Goal: Transaction & Acquisition: Download file/media

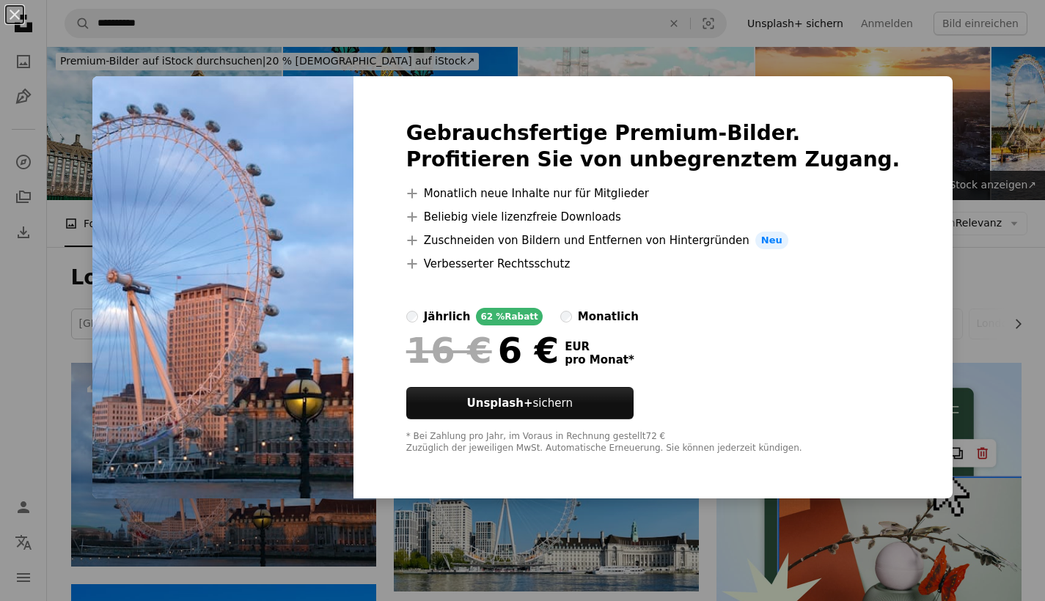
scroll to position [3, 0]
click at [975, 285] on div "An X shape Gebrauchsfertige Premium-Bilder. Profitieren Sie von unbegrenztem Zu…" at bounding box center [522, 300] width 1045 height 601
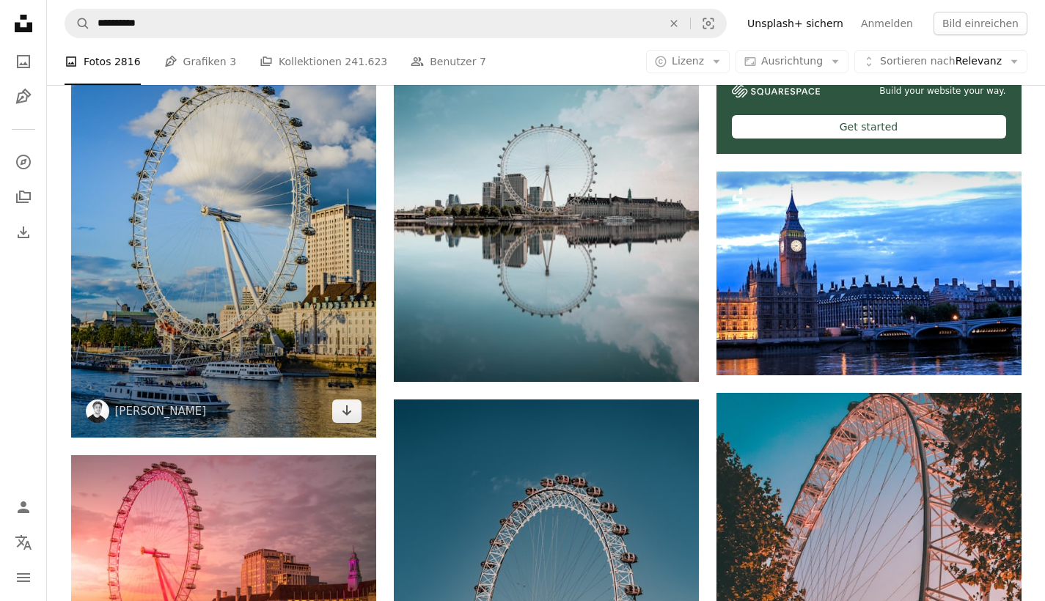
scroll to position [597, 0]
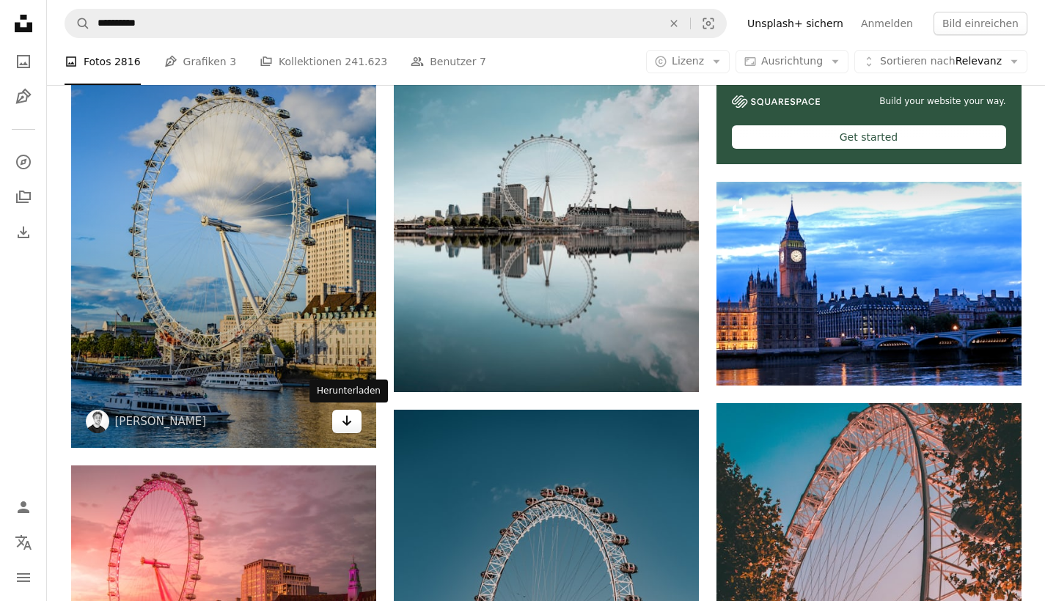
click at [341, 423] on icon "Arrow pointing down" at bounding box center [347, 421] width 12 height 18
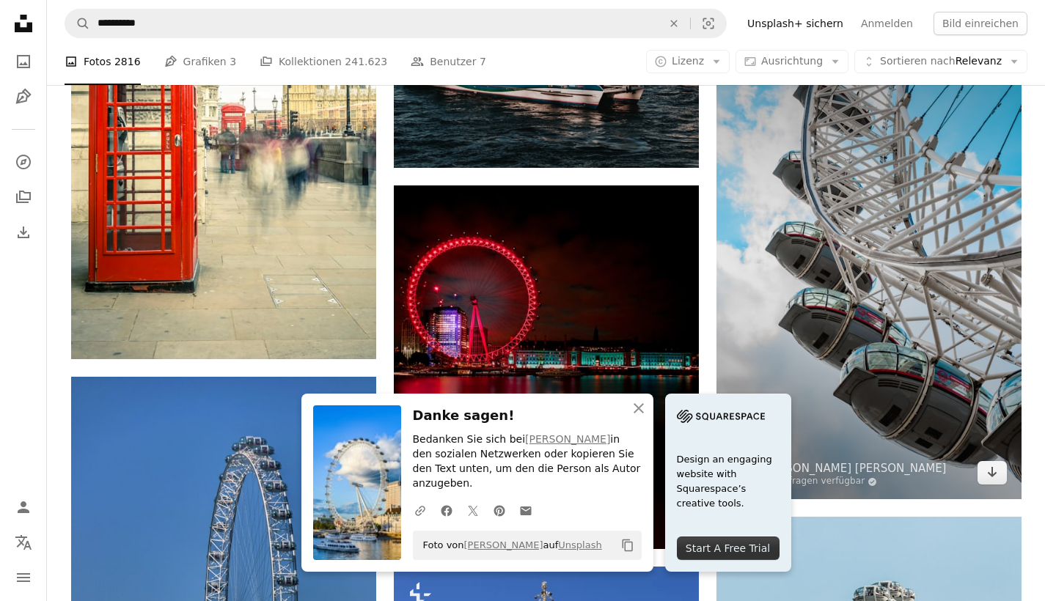
scroll to position [1378, 0]
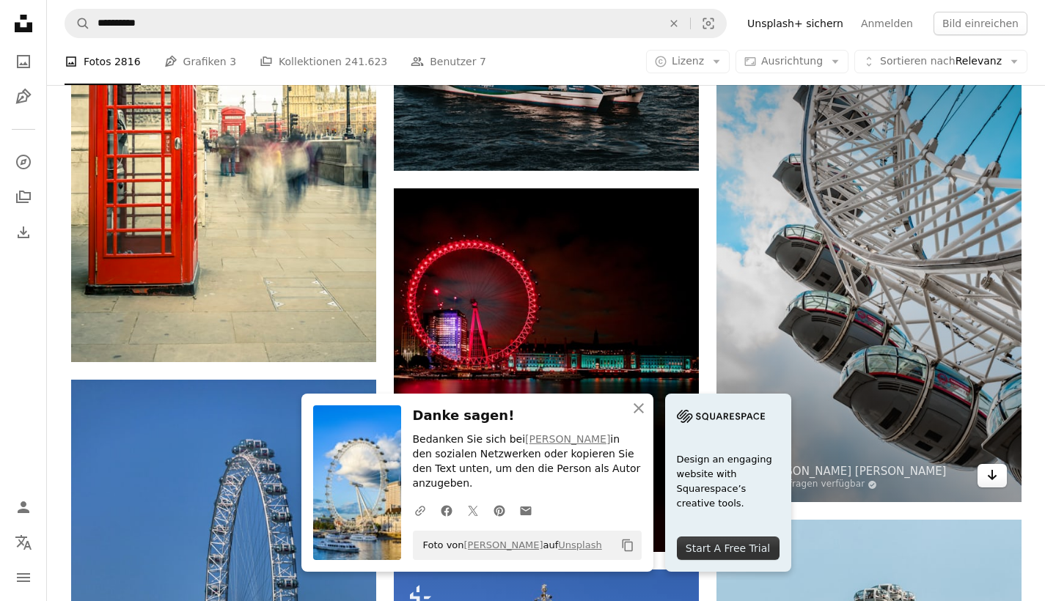
click at [995, 473] on icon "Herunterladen" at bounding box center [992, 475] width 10 height 10
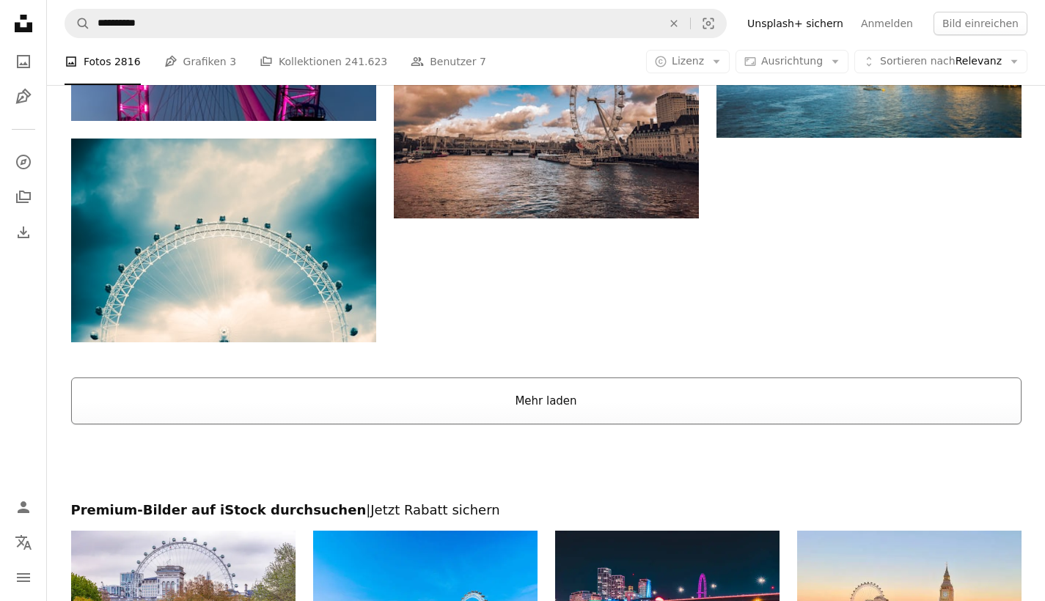
scroll to position [2657, 0]
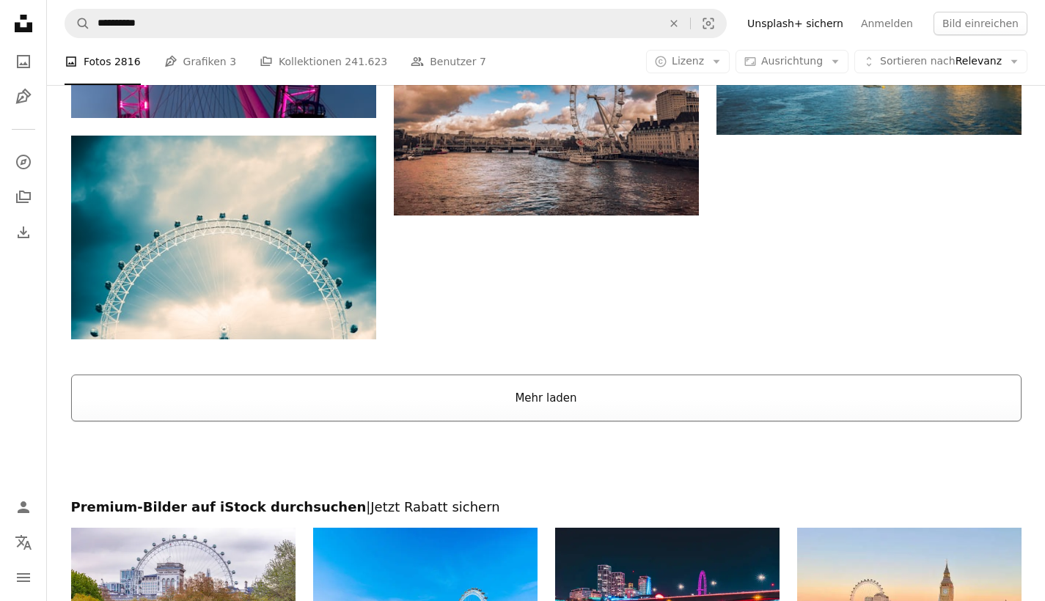
click at [718, 388] on button "Mehr laden" at bounding box center [546, 398] width 950 height 47
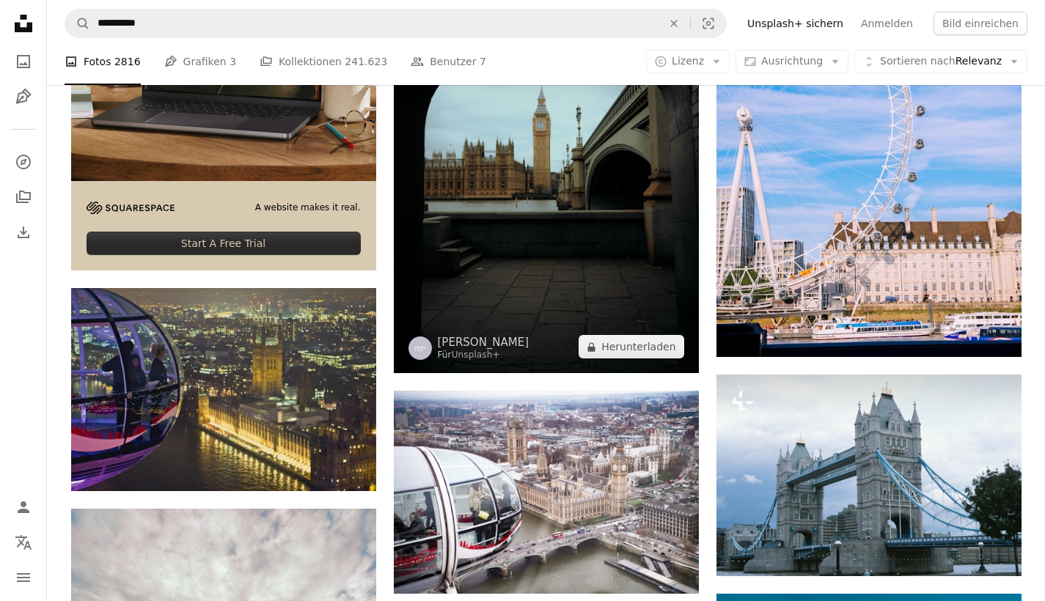
scroll to position [3381, 0]
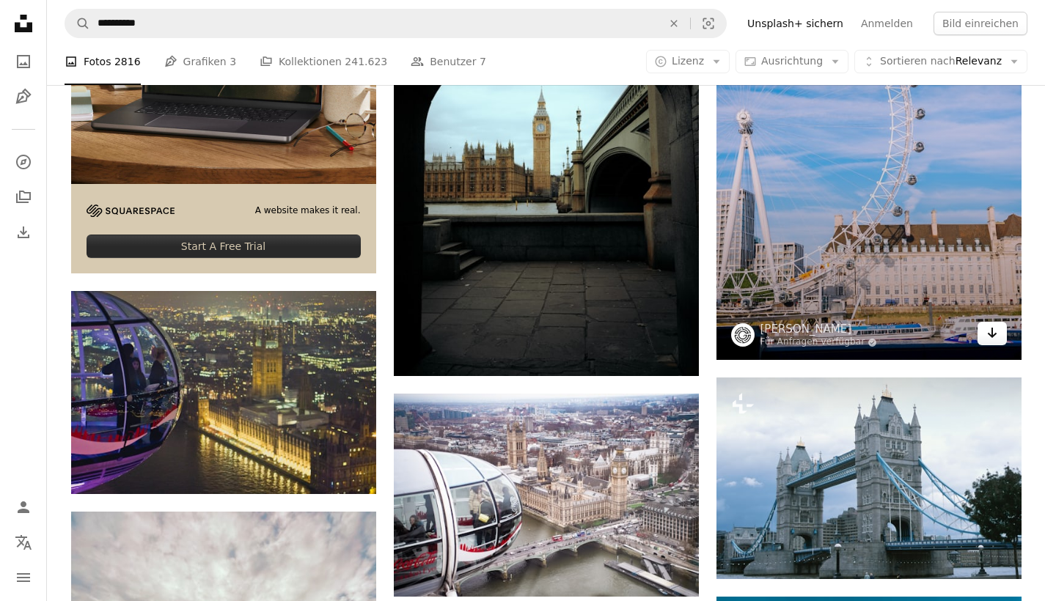
click at [993, 336] on icon "Arrow pointing down" at bounding box center [992, 333] width 12 height 18
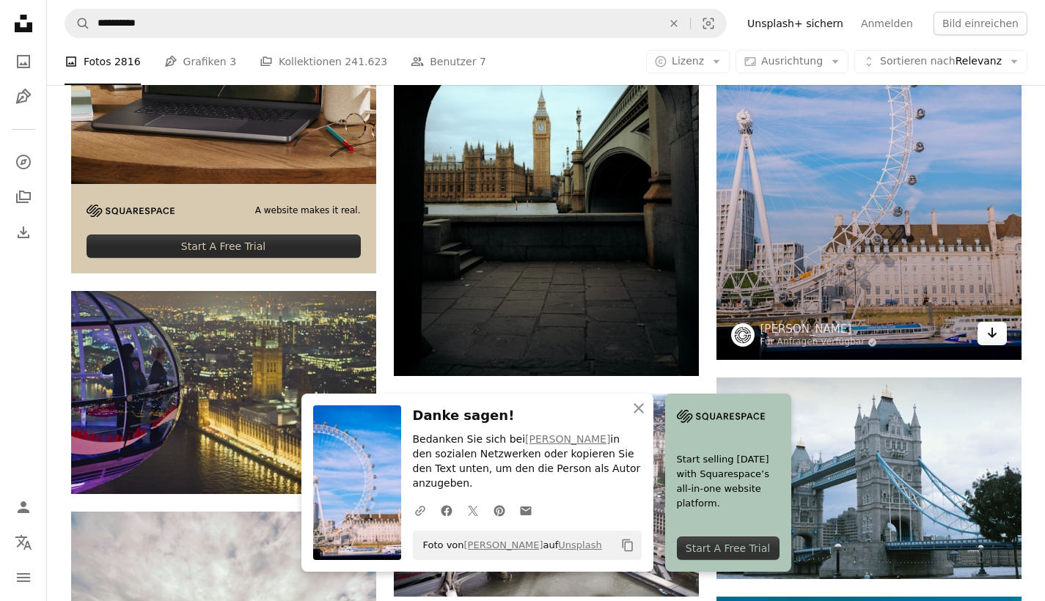
click at [983, 325] on link "Arrow pointing down" at bounding box center [991, 333] width 29 height 23
click at [991, 329] on icon "Herunterladen" at bounding box center [992, 333] width 10 height 10
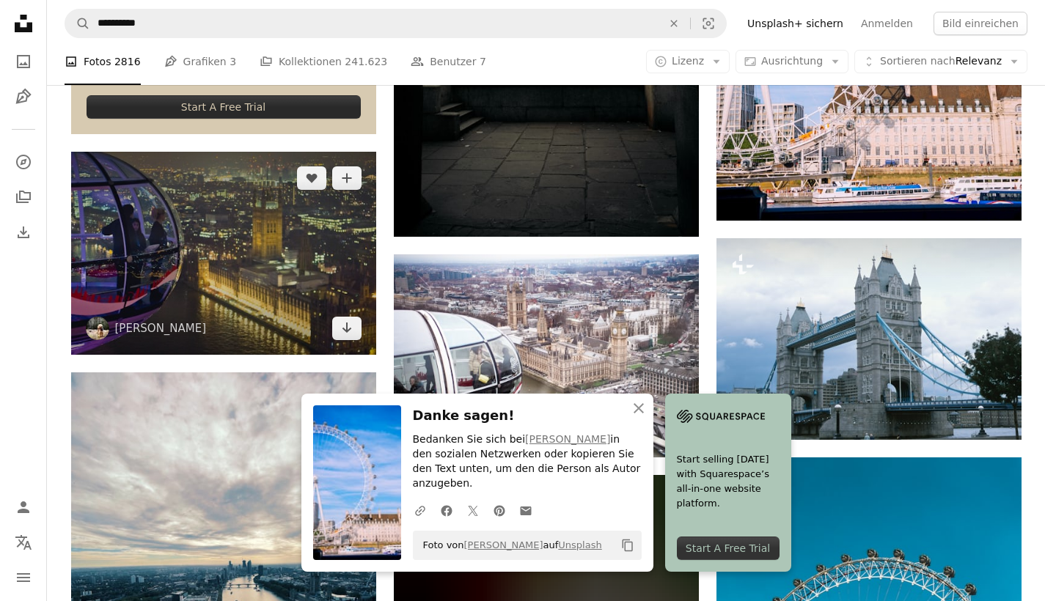
scroll to position [3433, 0]
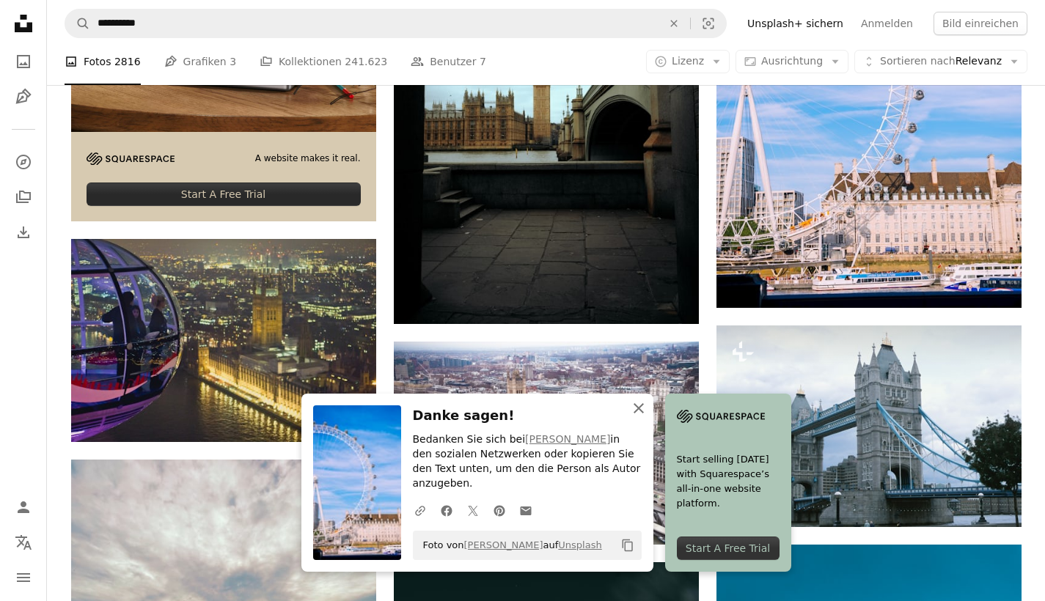
click at [636, 417] on icon "An X shape" at bounding box center [639, 408] width 18 height 18
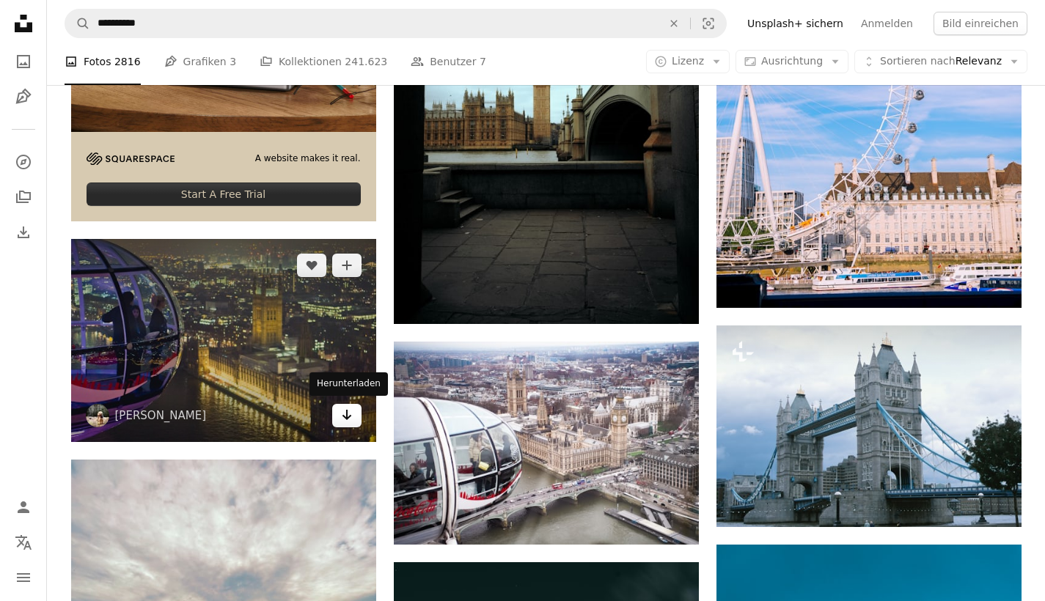
click at [339, 417] on link "Arrow pointing down" at bounding box center [346, 415] width 29 height 23
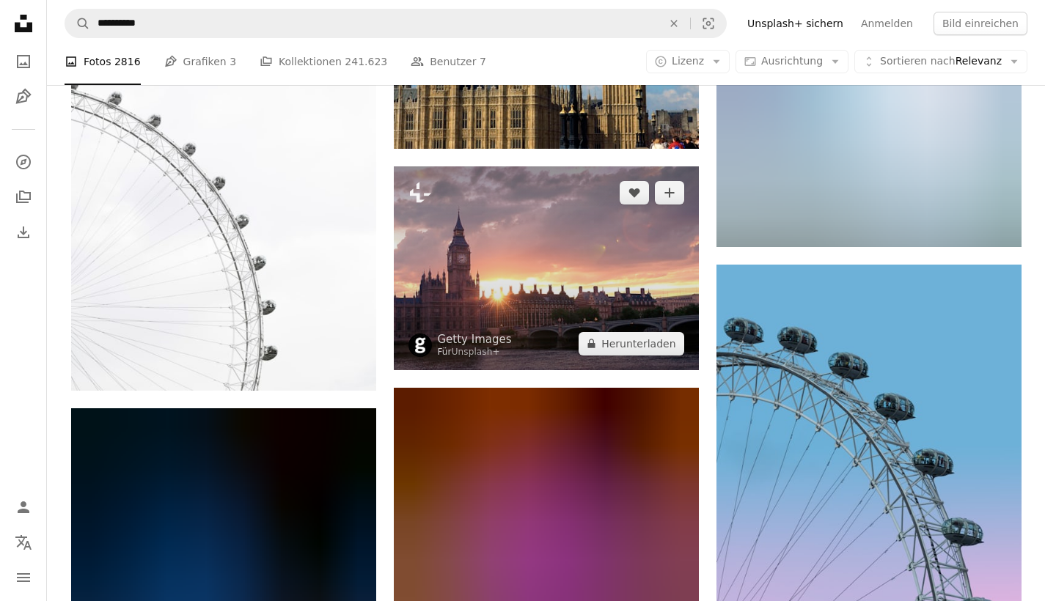
scroll to position [4848, 0]
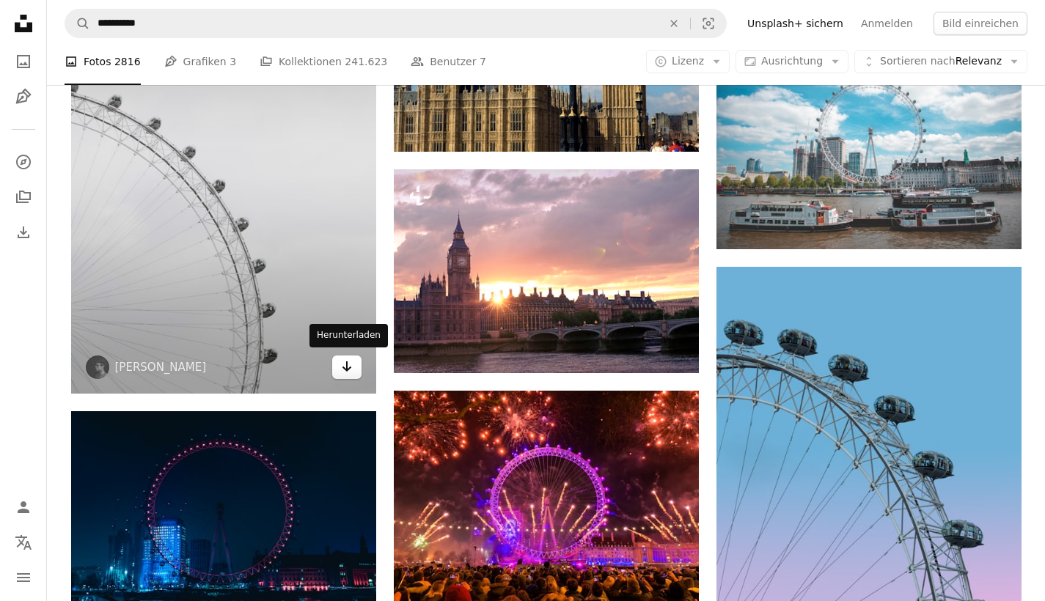
click at [348, 367] on icon "Arrow pointing down" at bounding box center [347, 367] width 12 height 18
